Goal: Navigation & Orientation: Go to known website

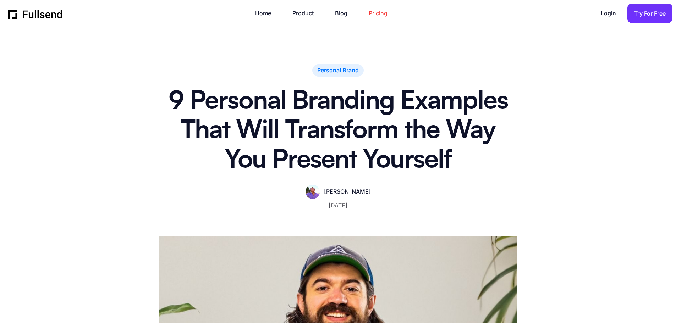
click at [381, 13] on link "Pricing" at bounding box center [382, 14] width 26 height 10
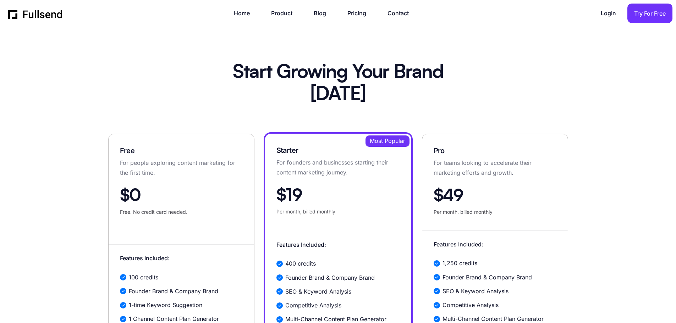
click at [28, 19] on div "Home Product Blog Pricing Contact Login Login Try For Free" at bounding box center [340, 14] width 664 height 20
click at [43, 8] on img "home" at bounding box center [35, 13] width 55 height 11
